Goal: Find specific page/section: Find specific page/section

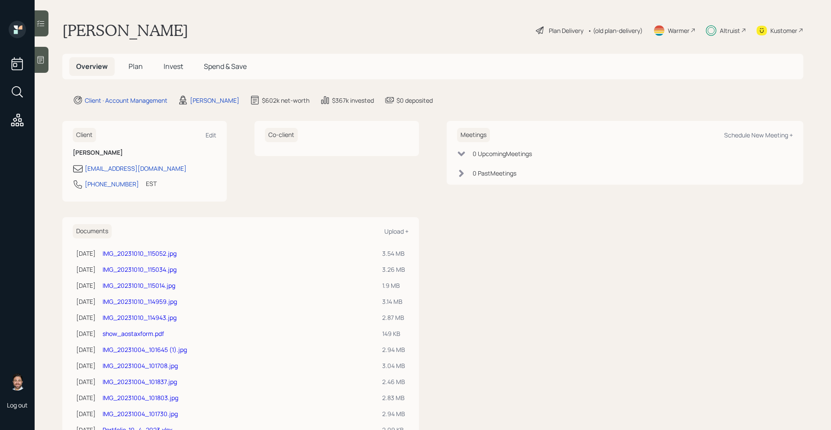
click at [136, 68] on span "Plan" at bounding box center [136, 66] width 14 height 10
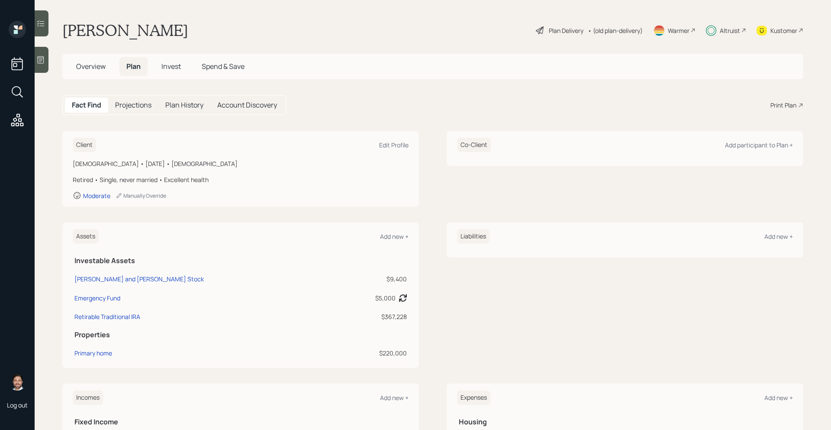
click at [733, 32] on div "Altruist" at bounding box center [730, 30] width 20 height 9
click at [732, 29] on div "Altruist" at bounding box center [730, 30] width 20 height 9
